Goal: Task Accomplishment & Management: Use online tool/utility

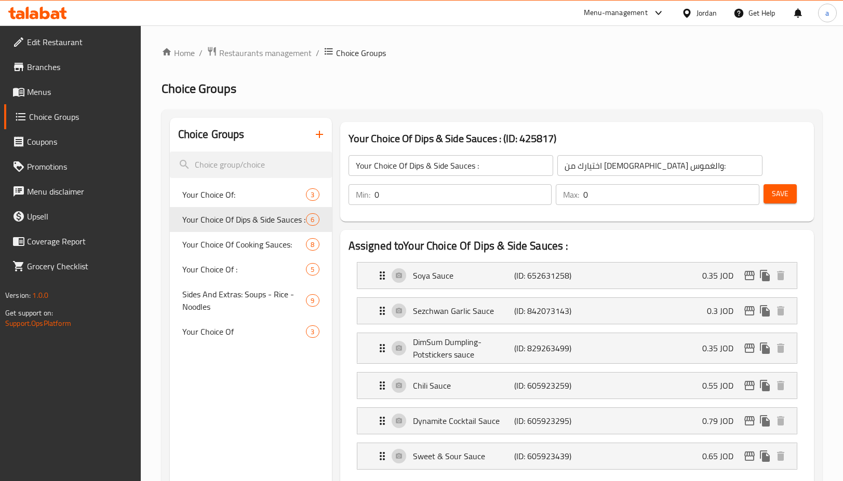
click at [240, 53] on span "Restaurants management" at bounding box center [265, 53] width 92 height 12
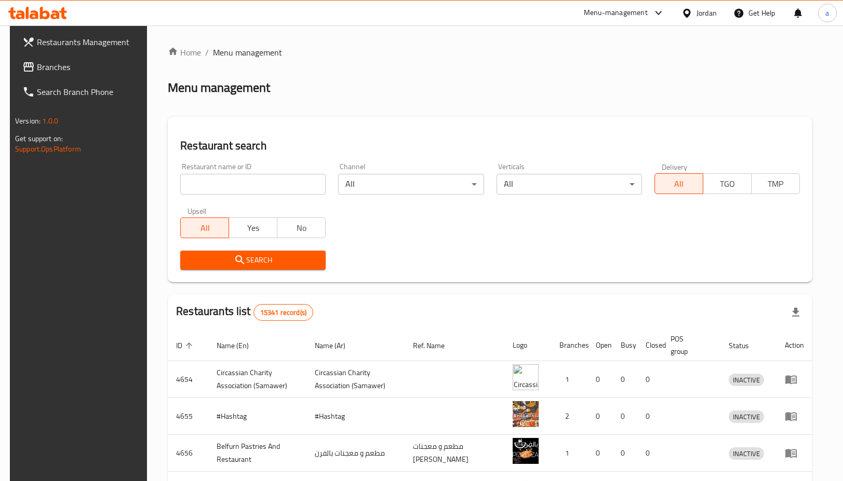
click at [98, 63] on span "Branches" at bounding box center [89, 67] width 105 height 12
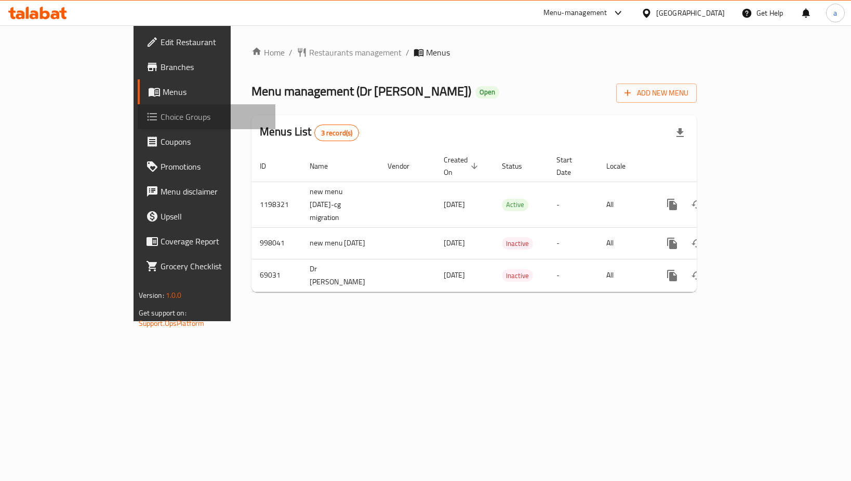
click at [160, 122] on span "Choice Groups" at bounding box center [213, 117] width 107 height 12
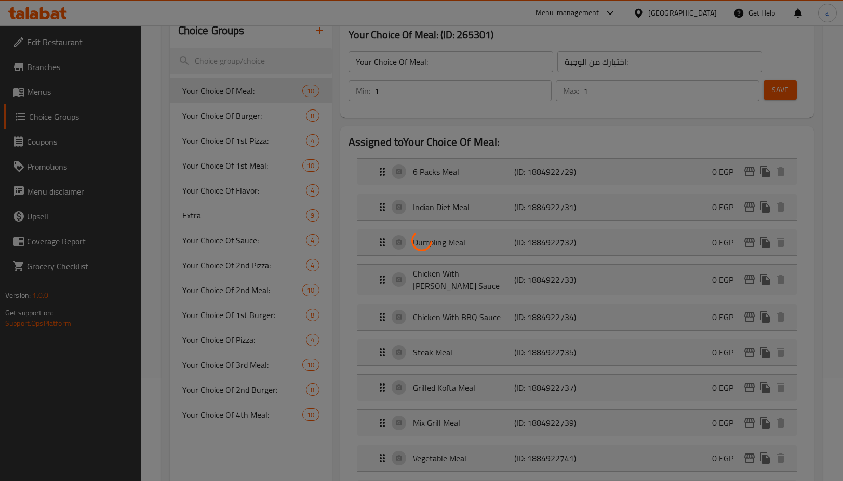
scroll to position [104, 0]
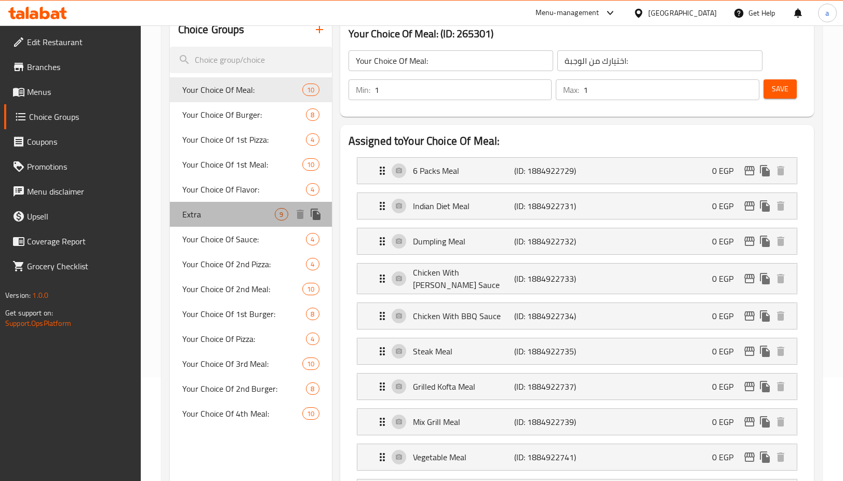
click at [248, 214] on span "Extra" at bounding box center [228, 214] width 93 height 12
type input "Extra"
type input "اضافات"
type input "0"
type input "8"
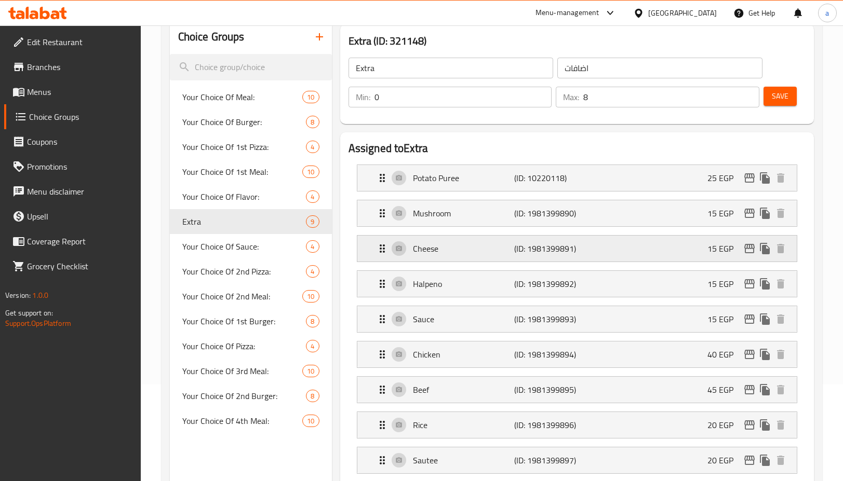
scroll to position [0, 0]
